Goal: Information Seeking & Learning: Compare options

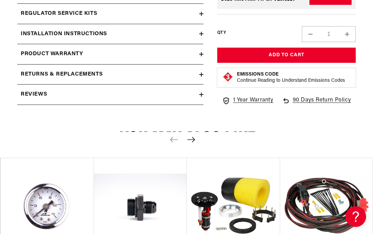
scroll to position [632, 0]
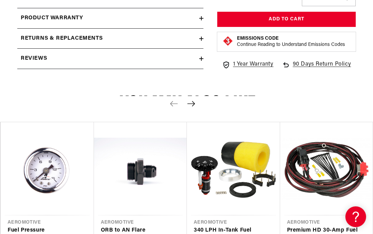
click at [48, 226] on link "Fuel Pressure [GEOGRAPHIC_DATA]" at bounding box center [44, 235] width 72 height 18
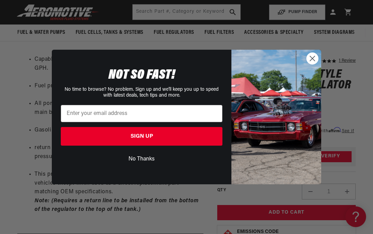
scroll to position [345, 0]
click at [317, 59] on circle "Close dialog" at bounding box center [311, 58] width 11 height 11
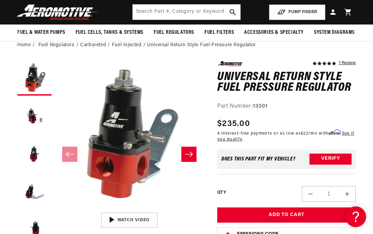
scroll to position [26, 0]
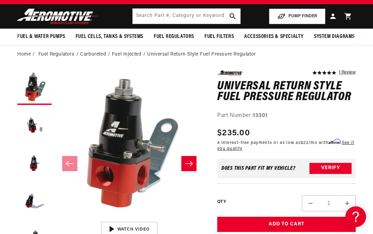
click at [55, 53] on li "Fuel Regulators" at bounding box center [59, 55] width 42 height 8
click at [58, 57] on li "Fuel Regulators" at bounding box center [59, 55] width 42 height 8
click at [56, 55] on li "Fuel Regulators" at bounding box center [59, 55] width 42 height 8
click at [60, 51] on li "Fuel Regulators" at bounding box center [59, 55] width 42 height 8
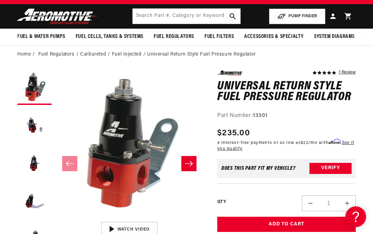
click at [135, 57] on li "Fuel Injected" at bounding box center [129, 55] width 35 height 8
click at [137, 55] on li "Fuel Injected" at bounding box center [129, 55] width 35 height 8
click at [137, 53] on li "Fuel Injected" at bounding box center [129, 55] width 35 height 8
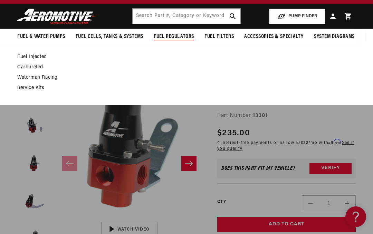
click at [37, 55] on link "Fuel Injected" at bounding box center [182, 57] width 331 height 6
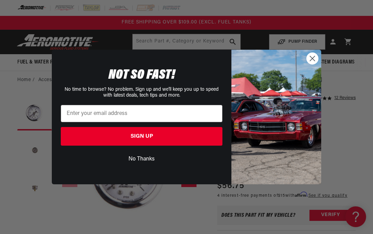
click at [312, 64] on circle "Close dialog" at bounding box center [311, 58] width 11 height 11
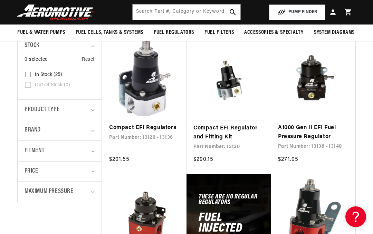
scroll to position [148, 0]
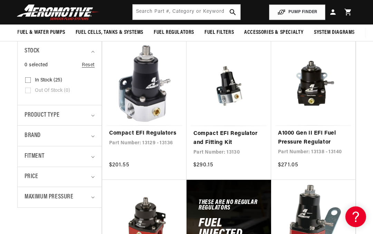
click at [311, 137] on link "A1000 Gen II EFI Fuel Pressure Regulator" at bounding box center [313, 138] width 70 height 18
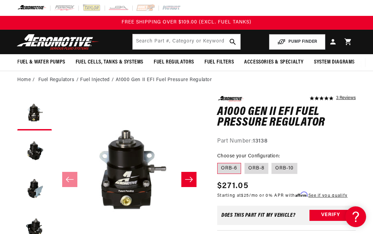
click at [36, 183] on button "Load image 3 in gallery view" at bounding box center [34, 189] width 34 height 34
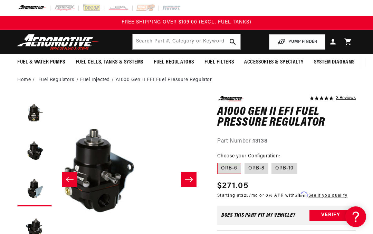
scroll to position [0, 296]
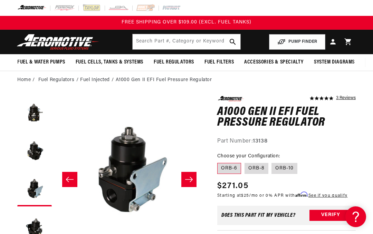
click at [195, 178] on button "Slide right" at bounding box center [188, 179] width 15 height 15
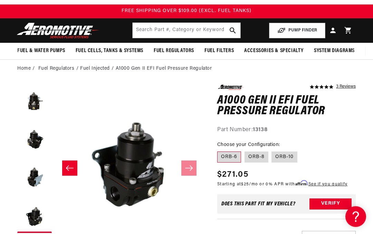
scroll to position [0, 0]
